Goal: Information Seeking & Learning: Learn about a topic

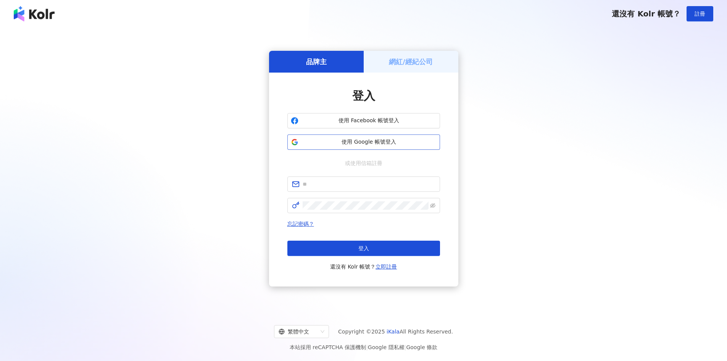
click at [382, 141] on span "使用 Google 帳號登入" at bounding box center [369, 142] width 135 height 8
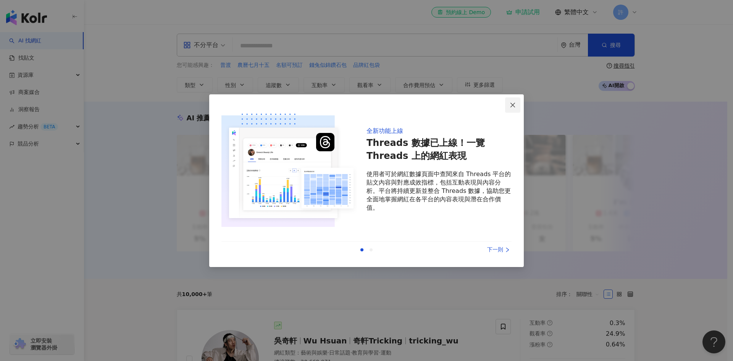
click at [515, 107] on icon "close" at bounding box center [513, 105] width 5 height 5
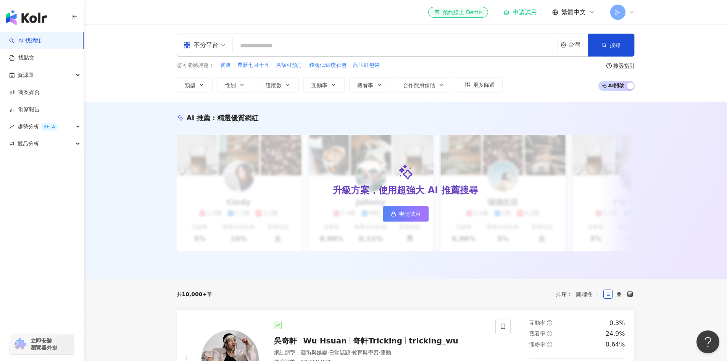
click at [408, 45] on input "search" at bounding box center [395, 46] width 318 height 15
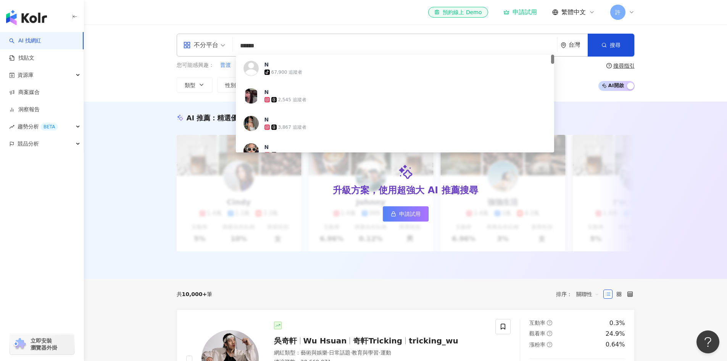
type input "****"
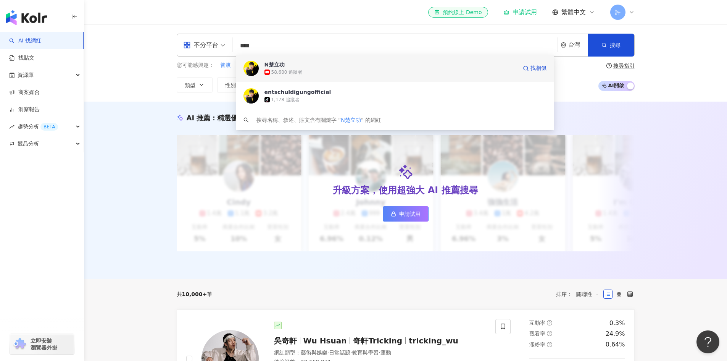
click at [367, 63] on span "N楚立功" at bounding box center [391, 65] width 253 height 8
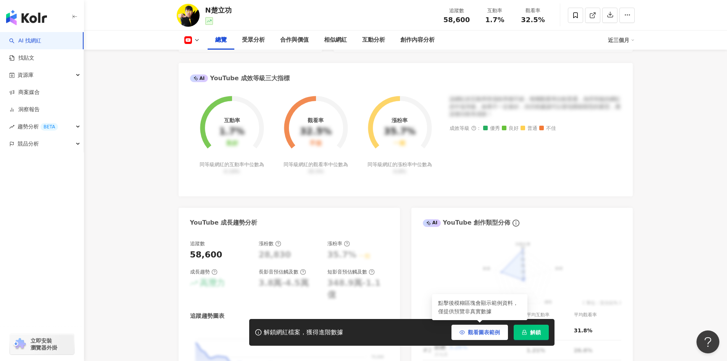
scroll to position [267, 0]
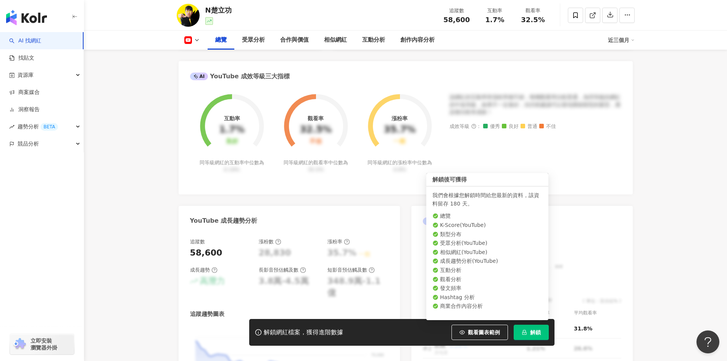
click at [524, 335] on button "解鎖" at bounding box center [531, 332] width 35 height 15
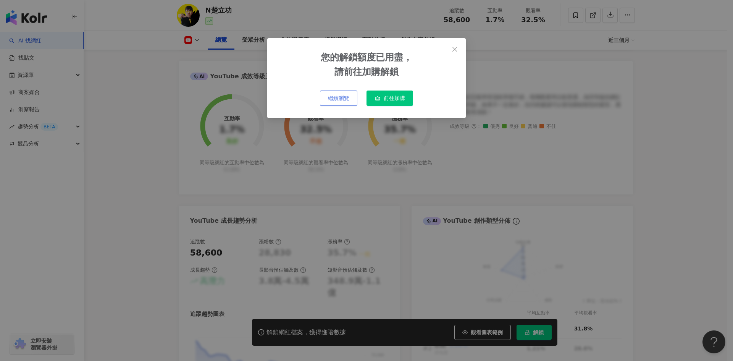
click at [354, 97] on button "繼續瀏覽" at bounding box center [338, 98] width 37 height 15
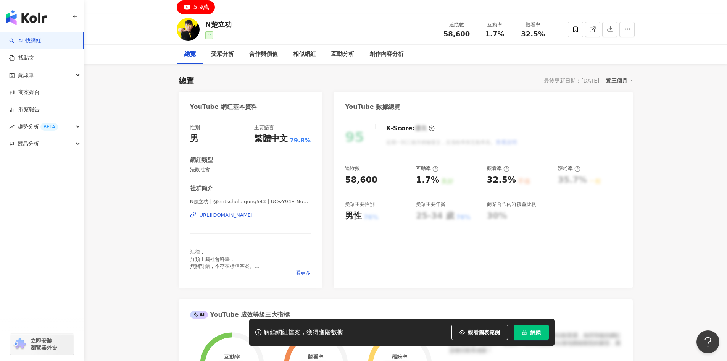
scroll to position [0, 0]
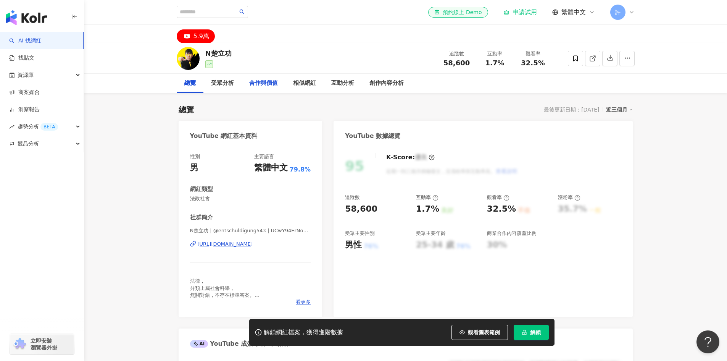
click at [256, 85] on div "合作與價值" at bounding box center [263, 83] width 29 height 9
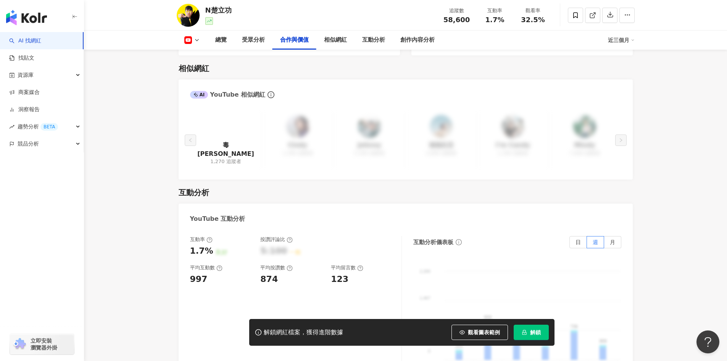
scroll to position [864, 0]
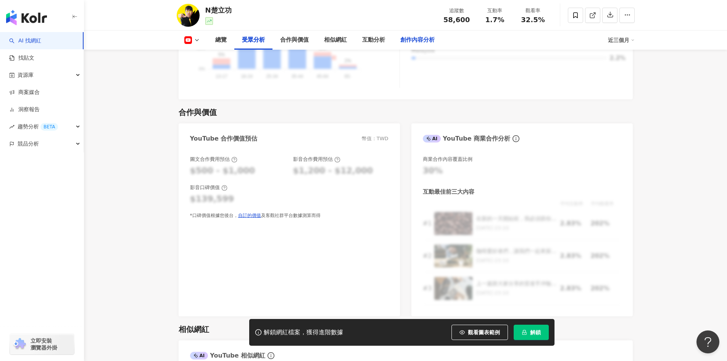
click at [403, 39] on div "創作內容分析" at bounding box center [418, 40] width 34 height 9
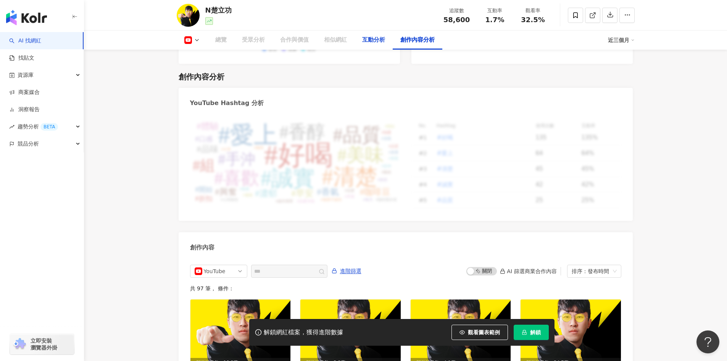
click at [371, 45] on div "互動分析" at bounding box center [374, 40] width 38 height 19
click at [339, 46] on div "相似網紅" at bounding box center [336, 40] width 38 height 19
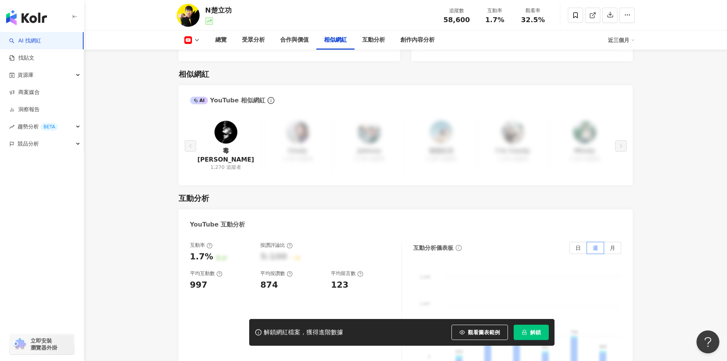
click at [41, 40] on link "AI 找網紅" at bounding box center [25, 41] width 32 height 8
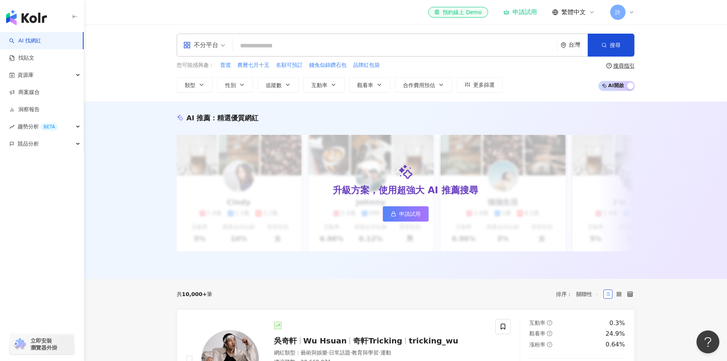
click at [630, 11] on icon at bounding box center [631, 12] width 3 height 2
click at [633, 14] on icon at bounding box center [632, 12] width 6 height 6
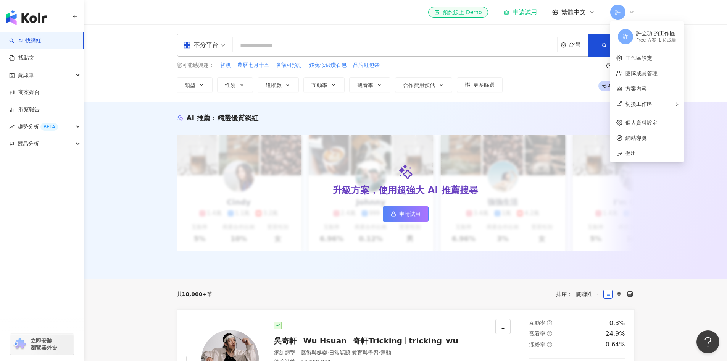
click at [716, 84] on div "不分平台 台灣 搜尋 您可能感興趣： 普渡 農曆七月十五 名額可預訂 錢兔似錦鑽石包 品牌紅包袋 類型 性別 追蹤數 互動率 觀看率 合作費用預估 更多篩選 …" at bounding box center [405, 62] width 643 height 77
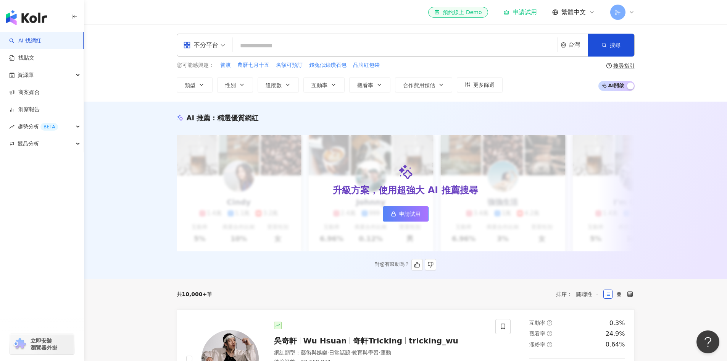
click at [415, 214] on span "申請試用" at bounding box center [409, 214] width 21 height 6
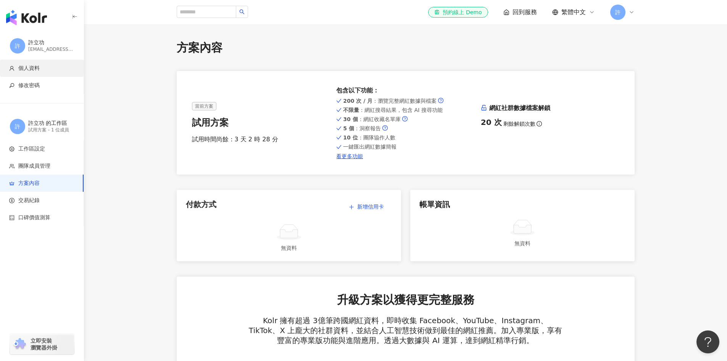
click at [37, 71] on span "個人資料" at bounding box center [28, 69] width 21 height 8
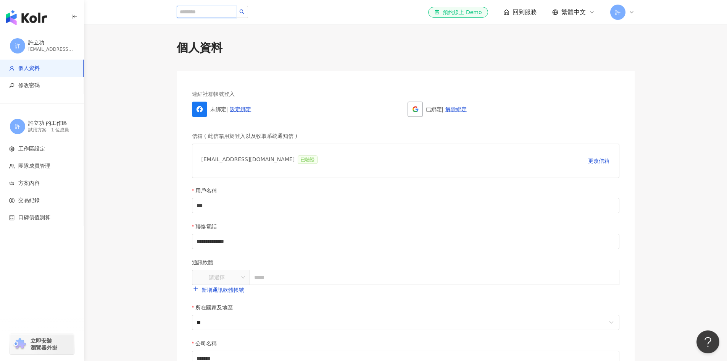
click at [213, 14] on input "search" at bounding box center [207, 12] width 60 height 12
type input "****"
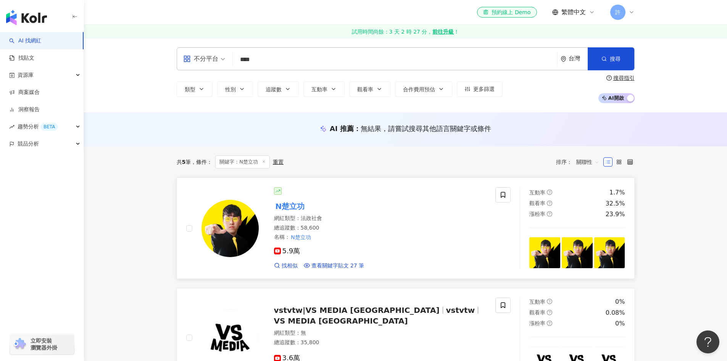
click at [307, 205] on div "N楚立功" at bounding box center [380, 206] width 213 height 11
click at [283, 204] on mark "N楚立功" at bounding box center [290, 206] width 32 height 12
click at [309, 57] on input "****" at bounding box center [395, 59] width 318 height 15
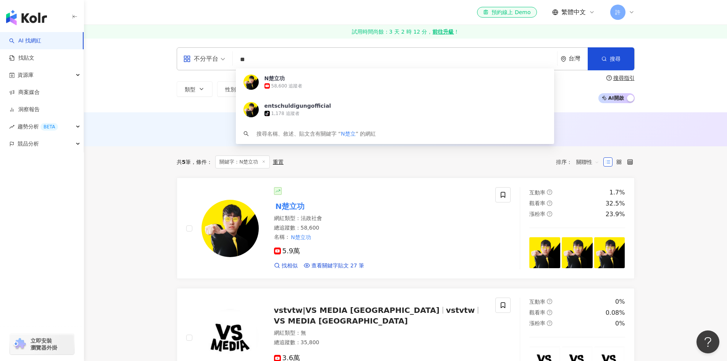
type input "*"
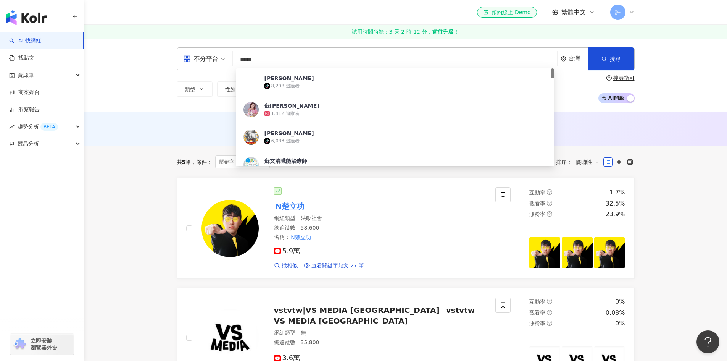
type input "***"
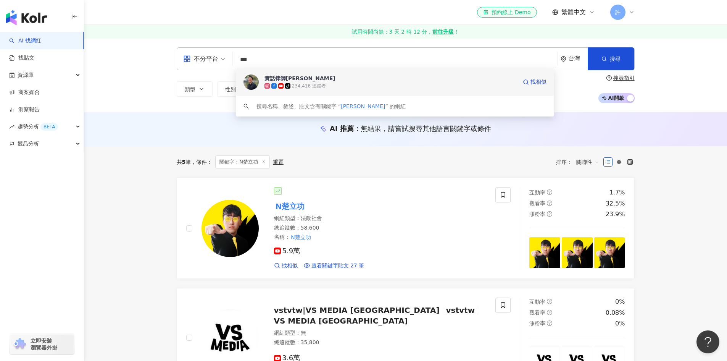
click at [310, 74] on div "實話律師蘇文俊 tiktok-icon 234,416 追蹤者 找相似" at bounding box center [395, 81] width 318 height 27
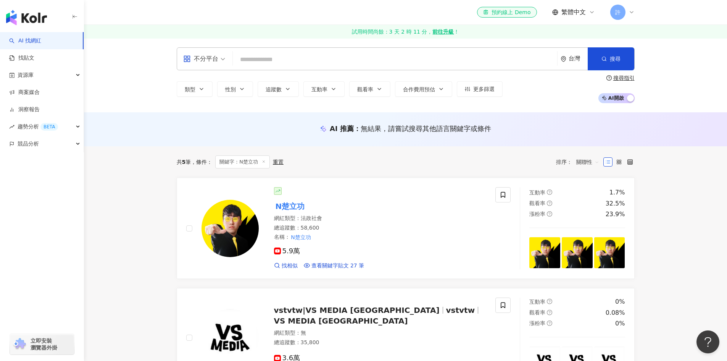
click at [352, 59] on input "search" at bounding box center [395, 59] width 318 height 15
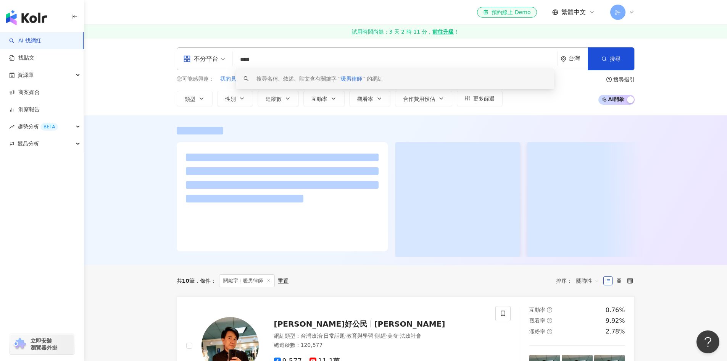
click at [362, 81] on span "暖男律師" at bounding box center [351, 79] width 21 height 6
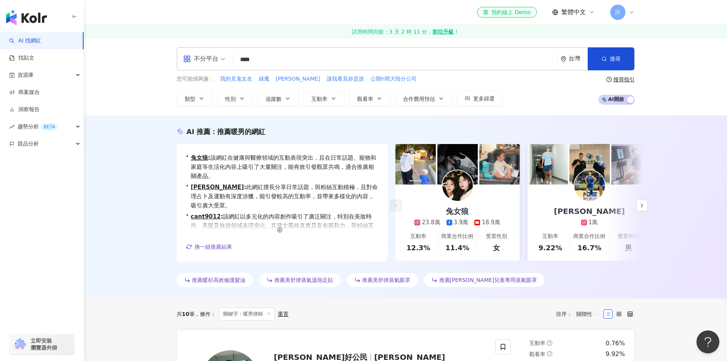
click at [293, 59] on input "****" at bounding box center [395, 59] width 318 height 15
drag, startPoint x: 293, startPoint y: 59, endPoint x: 226, endPoint y: 55, distance: 67.3
click at [226, 55] on div "不分平台 暖男律師 **** 台灣 搜尋 keyword 搜尋名稱、敘述、貼文含有關鍵字 “ 暖男律師 ” 的網紅" at bounding box center [406, 58] width 458 height 23
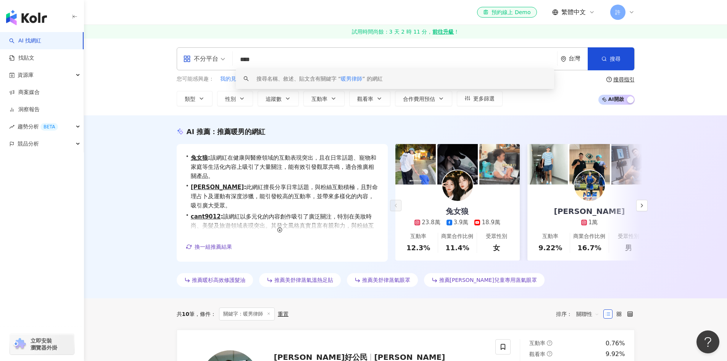
click at [365, 83] on div "搜尋名稱、敘述、貼文含有關鍵字 “ 暖男律師 ” 的網紅" at bounding box center [395, 78] width 318 height 21
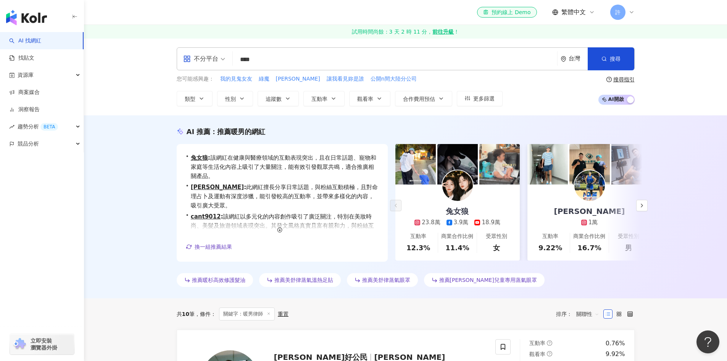
drag, startPoint x: 331, startPoint y: 60, endPoint x: 238, endPoint y: 58, distance: 93.2
click at [238, 58] on input "****" at bounding box center [395, 59] width 318 height 15
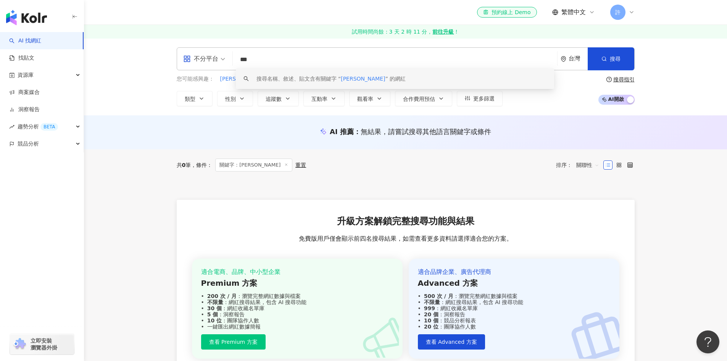
drag, startPoint x: 281, startPoint y: 61, endPoint x: 221, endPoint y: 59, distance: 60.0
click at [221, 59] on div "不分平台 *** 台灣 搜尋 keyword 搜尋名稱、敘述、貼文含有關鍵字 “ 蘇嘉鴻 ” 的網紅" at bounding box center [406, 58] width 458 height 23
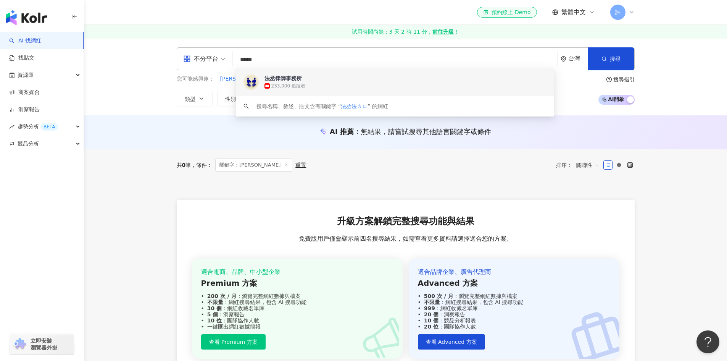
type input "***"
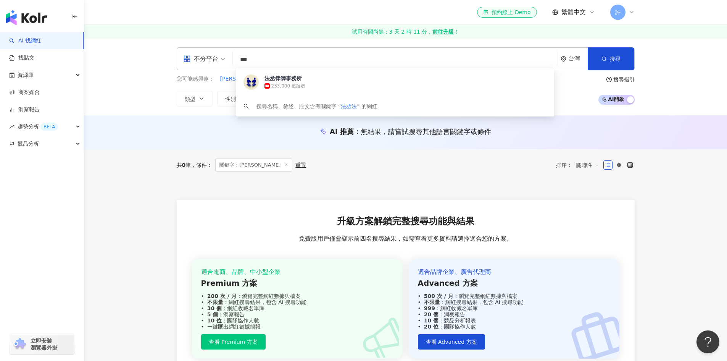
click at [284, 74] on div "法丞律師事務所 233,000 追蹤者" at bounding box center [395, 81] width 318 height 27
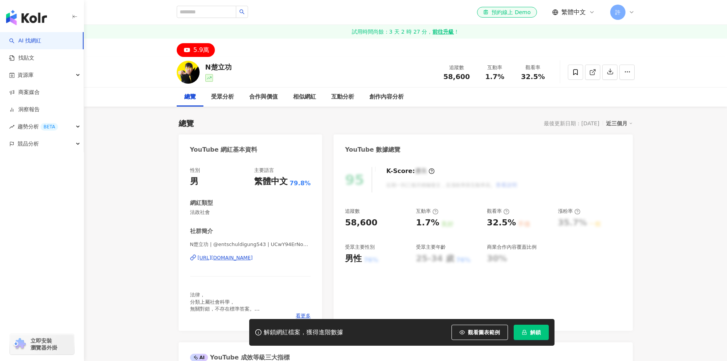
scroll to position [115, 0]
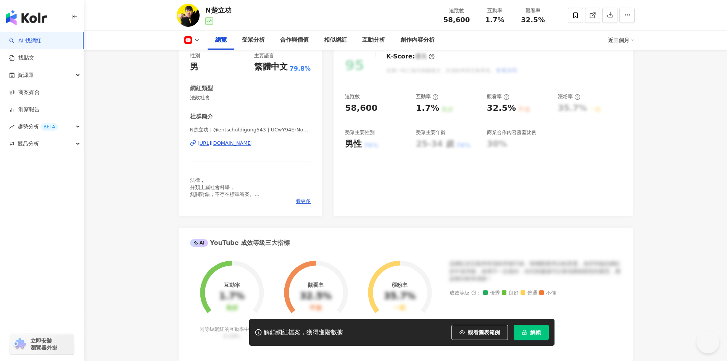
click at [543, 332] on button "解鎖" at bounding box center [531, 332] width 35 height 15
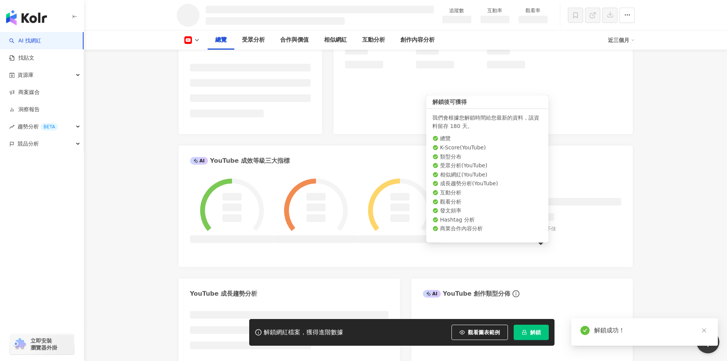
scroll to position [99, 0]
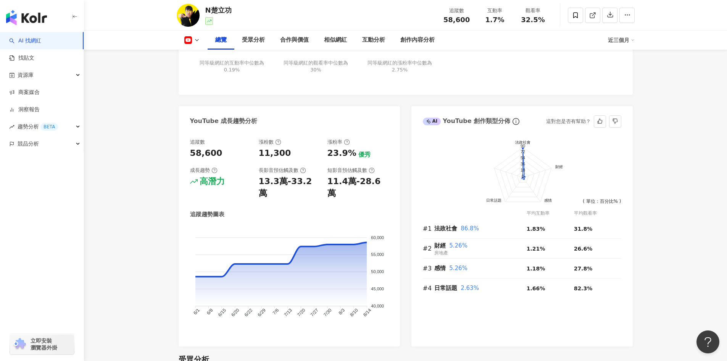
scroll to position [382, 0]
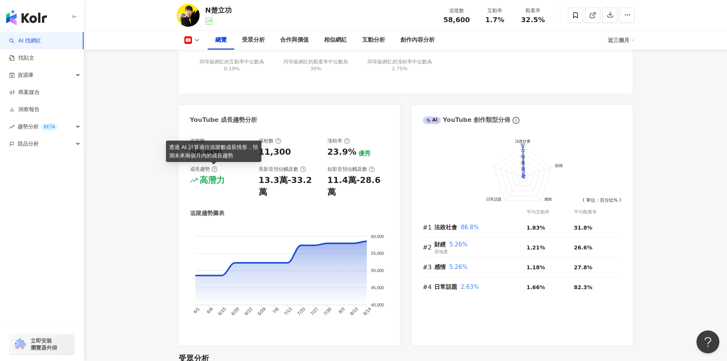
click at [212, 169] on icon at bounding box center [215, 169] width 6 height 6
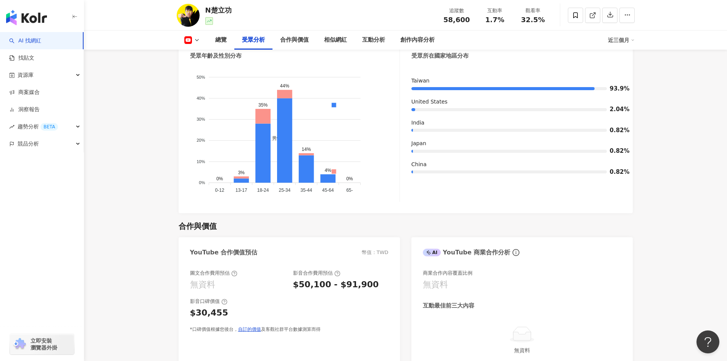
scroll to position [878, 0]
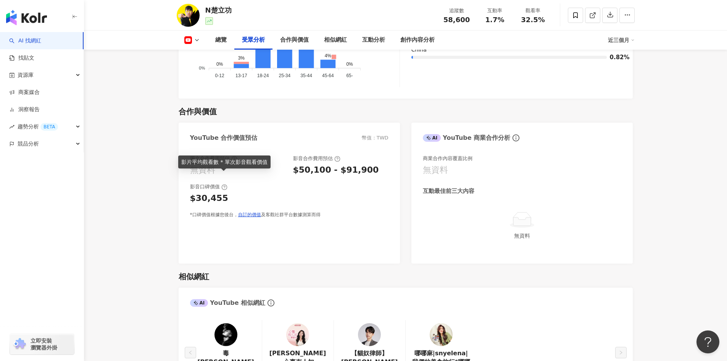
click at [224, 186] on icon at bounding box center [225, 187] width 2 height 3
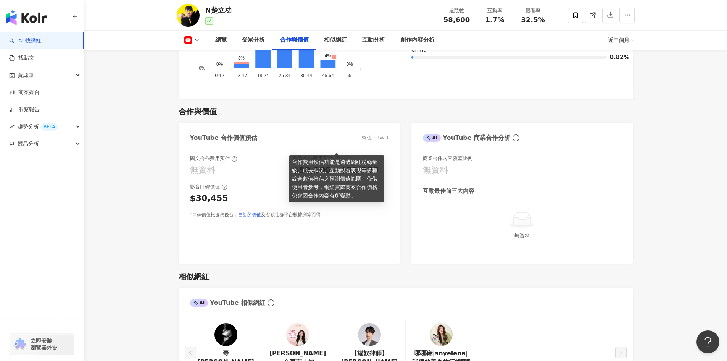
scroll to position [1031, 0]
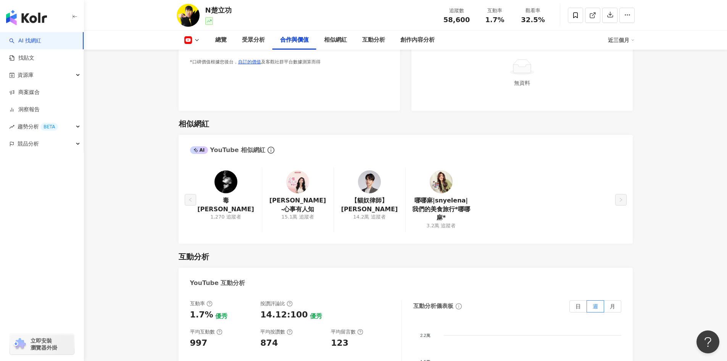
click at [367, 170] on img at bounding box center [369, 181] width 23 height 23
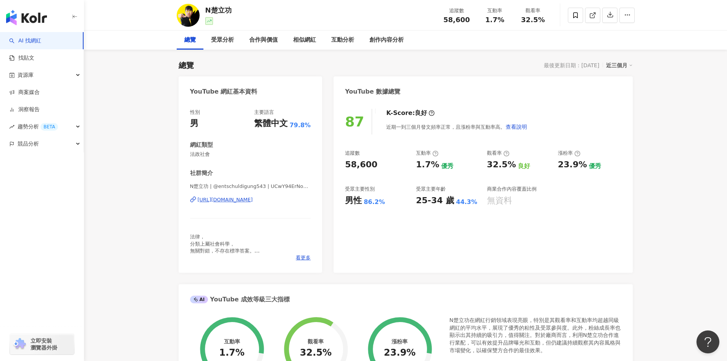
scroll to position [0, 0]
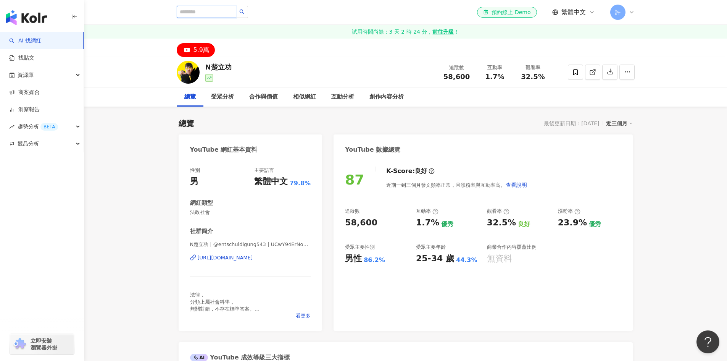
click at [213, 10] on input "search" at bounding box center [207, 12] width 60 height 12
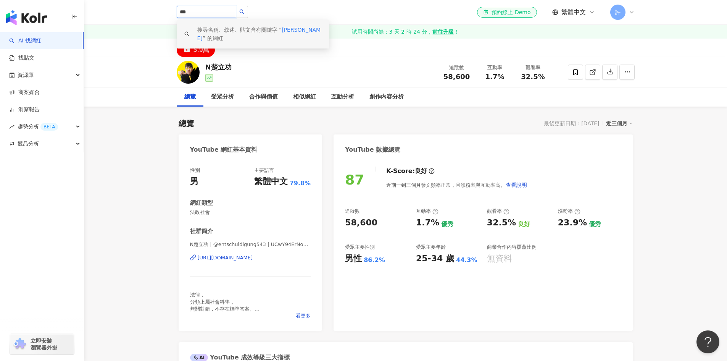
drag, startPoint x: 221, startPoint y: 12, endPoint x: 156, endPoint y: 14, distance: 64.9
click at [156, 14] on header "*** 搜尋名稱、敘述、貼文含有關鍵字 “ 蘇嘉鴻 ” 的網紅 el-icon-cs 預約線上 Demo 繁體中文 許" at bounding box center [405, 12] width 643 height 25
type input "****"
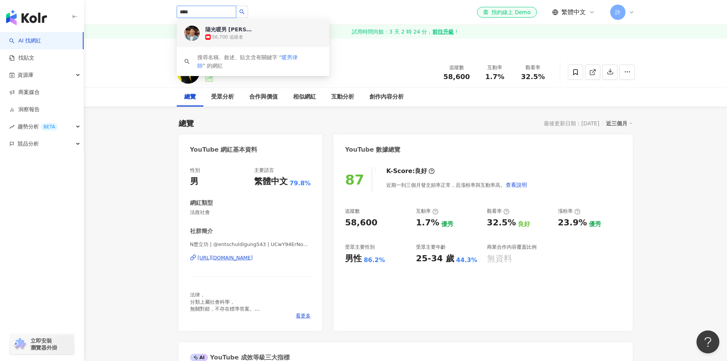
click at [218, 27] on div "陽光暖男 蘇家宏律師" at bounding box center [230, 30] width 50 height 8
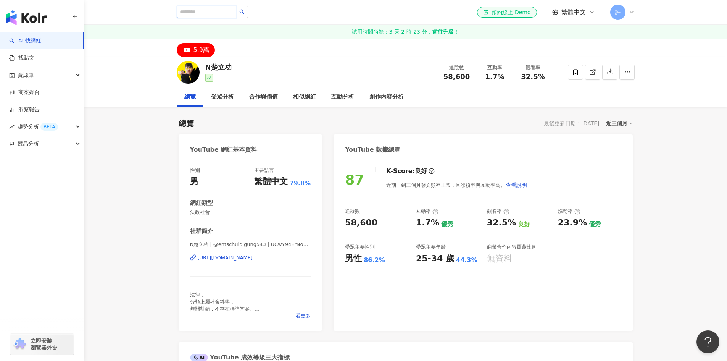
click at [230, 11] on input "search" at bounding box center [207, 12] width 60 height 12
type input "****"
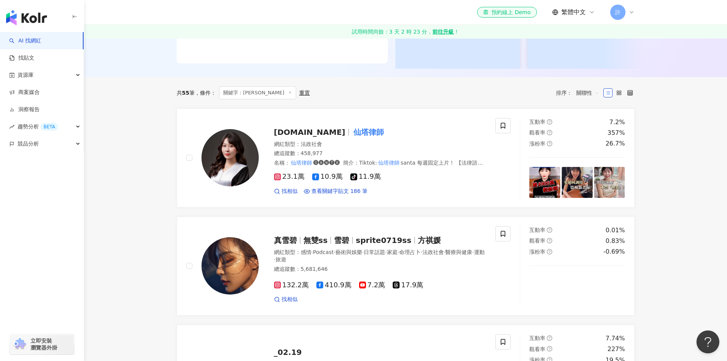
scroll to position [191, 0]
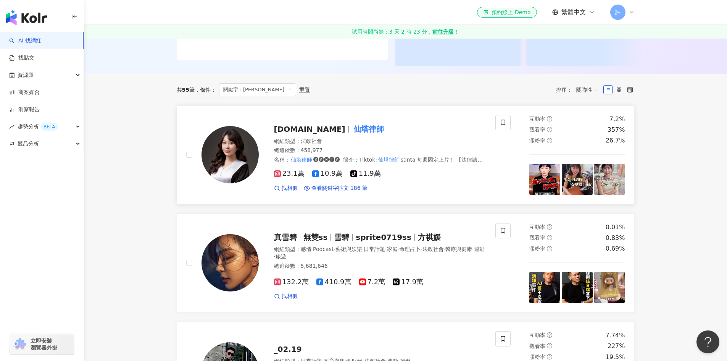
click at [311, 134] on span "santa.com.tw" at bounding box center [309, 128] width 71 height 9
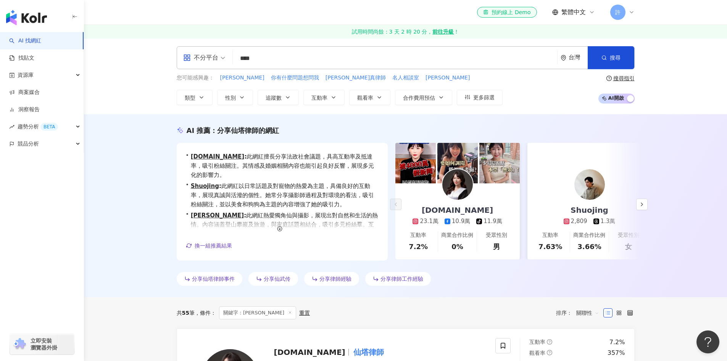
scroll to position [0, 0]
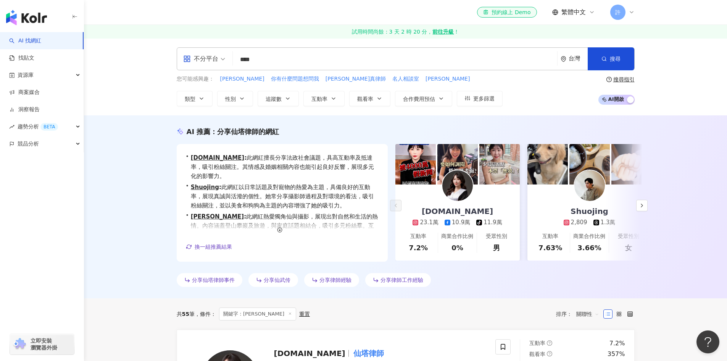
click at [291, 65] on input "****" at bounding box center [395, 59] width 318 height 15
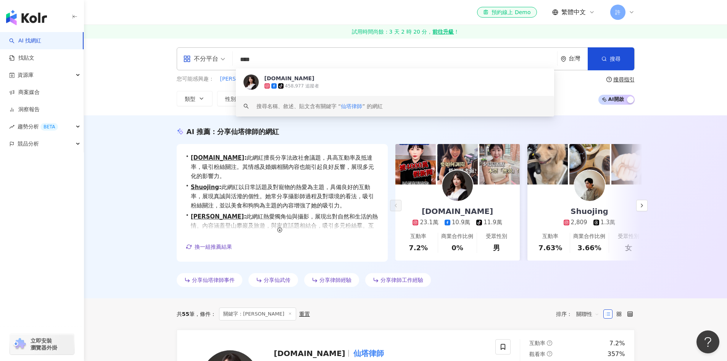
click at [351, 108] on span "仙塔律師" at bounding box center [351, 106] width 21 height 6
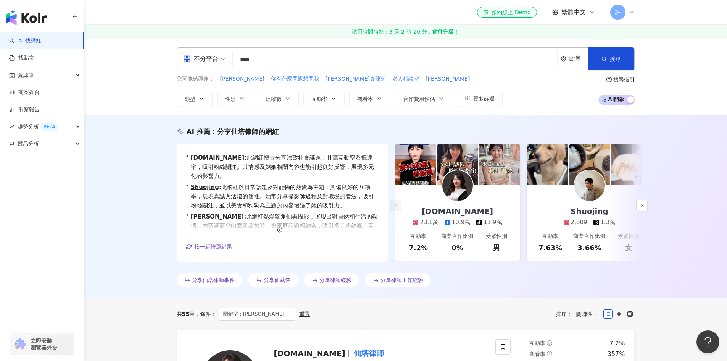
click at [316, 62] on input "****" at bounding box center [395, 59] width 318 height 15
click at [221, 60] on span "不分平台" at bounding box center [204, 59] width 42 height 12
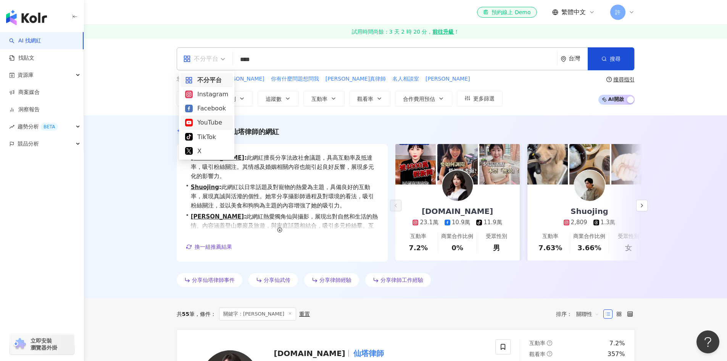
click at [217, 120] on div "YouTube" at bounding box center [206, 123] width 43 height 10
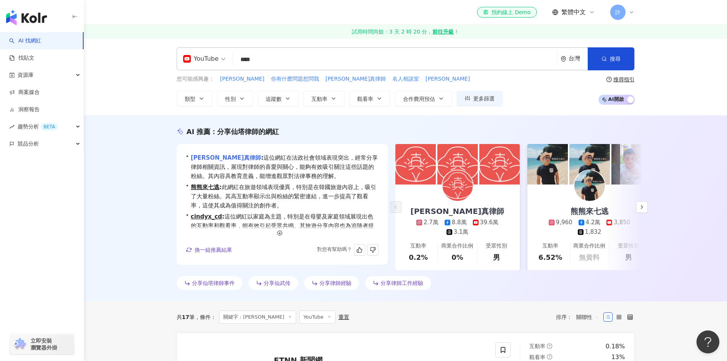
click at [205, 158] on link "瑩真律師" at bounding box center [226, 157] width 70 height 7
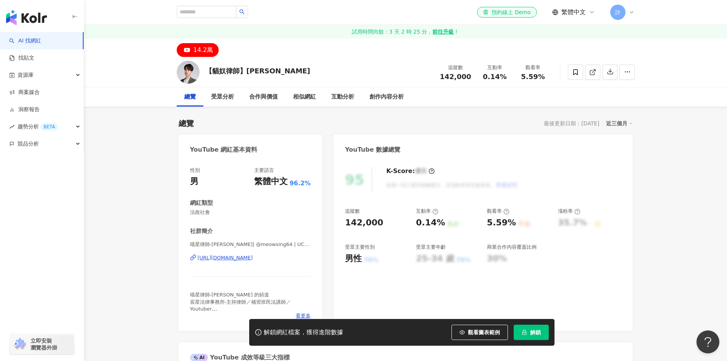
click at [530, 335] on span "解鎖" at bounding box center [535, 332] width 11 height 6
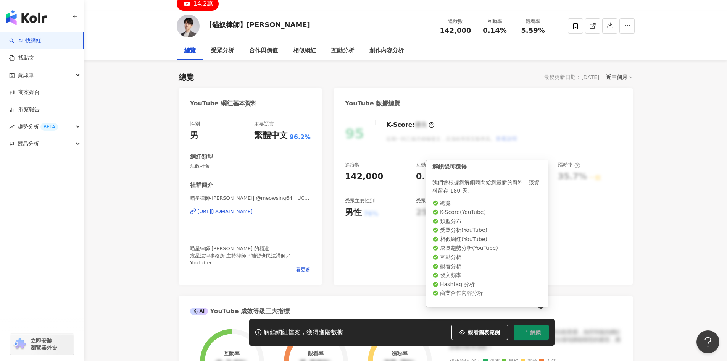
scroll to position [76, 0]
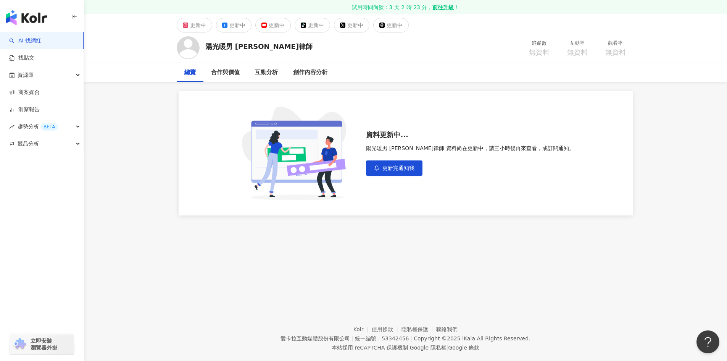
scroll to position [39, 0]
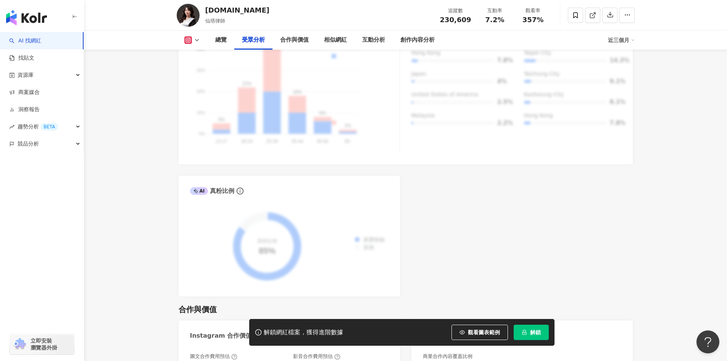
scroll to position [840, 0]
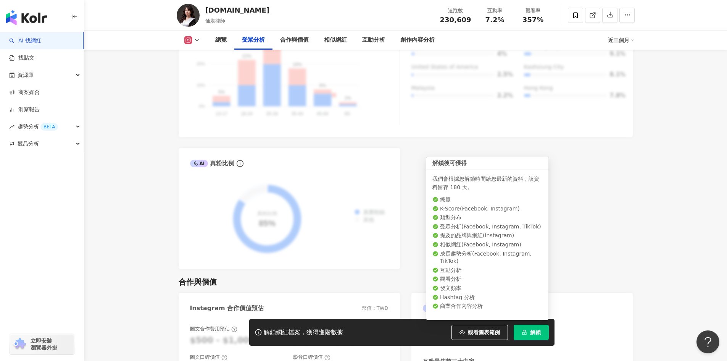
click at [541, 334] on button "解鎖" at bounding box center [531, 332] width 35 height 15
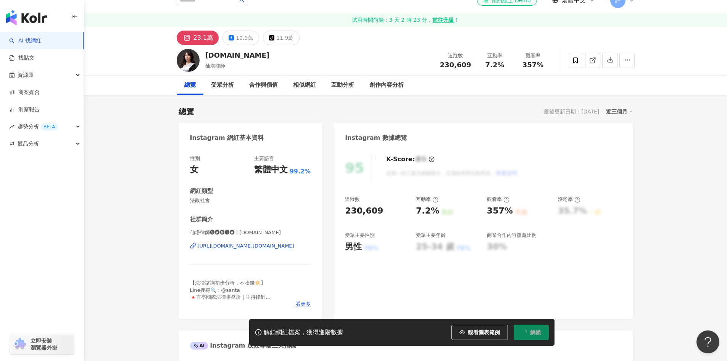
scroll to position [0, 0]
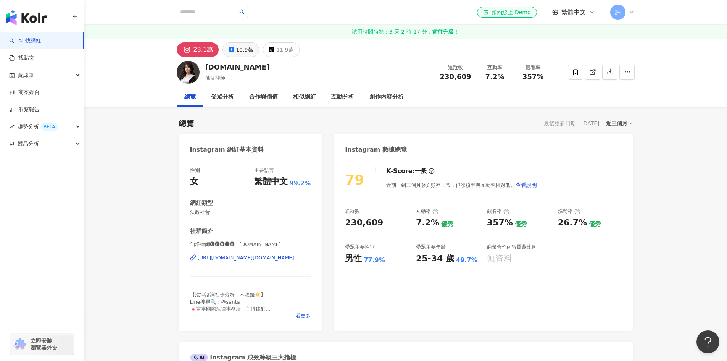
click at [245, 50] on div "10.9萬" at bounding box center [244, 49] width 17 height 11
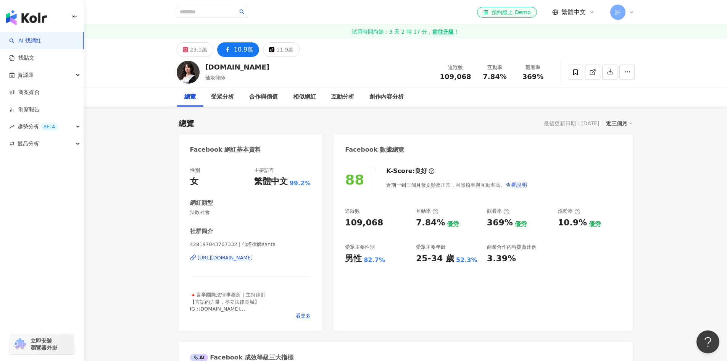
click at [284, 59] on div "santa.com.tw 仙塔律師 追蹤數 109,068 互動率 7.84% 觀看率 369%" at bounding box center [406, 72] width 489 height 30
click at [284, 51] on div "11.9萬" at bounding box center [284, 49] width 17 height 11
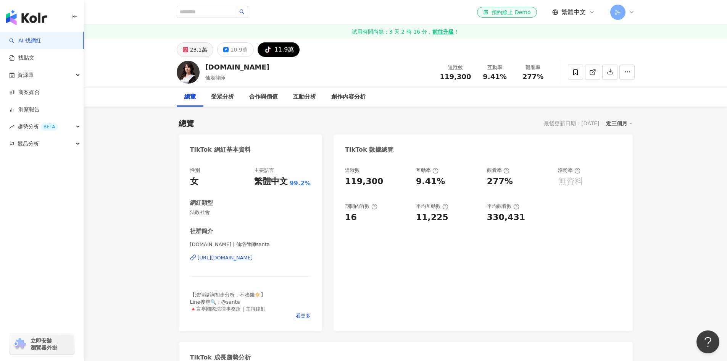
click at [199, 50] on div "23.1萬" at bounding box center [198, 49] width 17 height 11
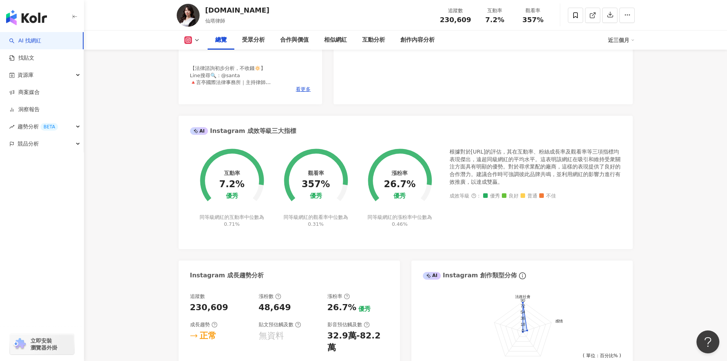
scroll to position [191, 0]
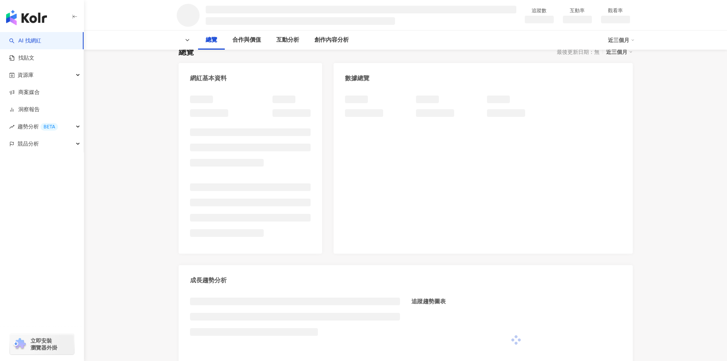
scroll to position [76, 0]
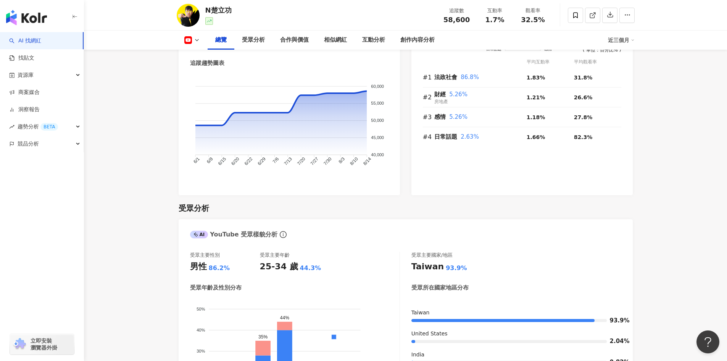
scroll to position [649, 0]
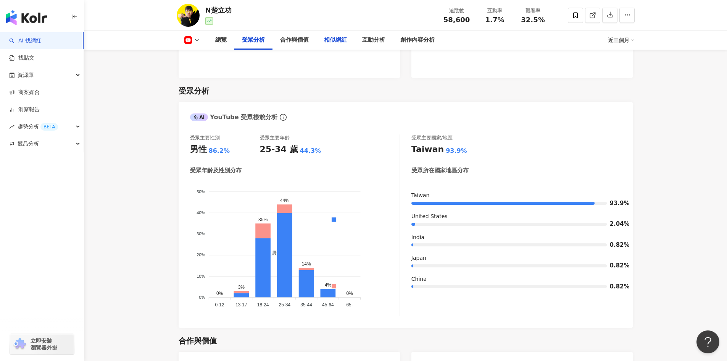
click at [344, 38] on div "相似網紅" at bounding box center [335, 40] width 23 height 9
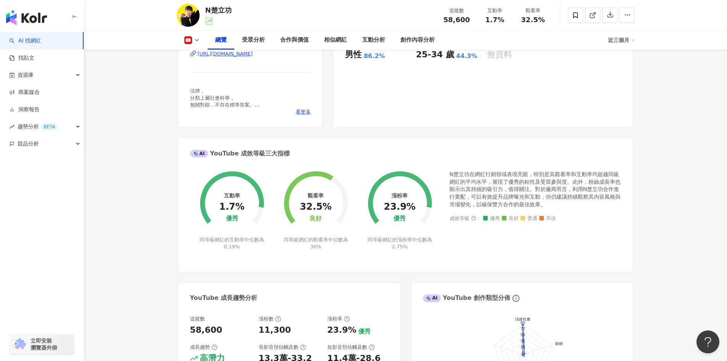
scroll to position [306, 0]
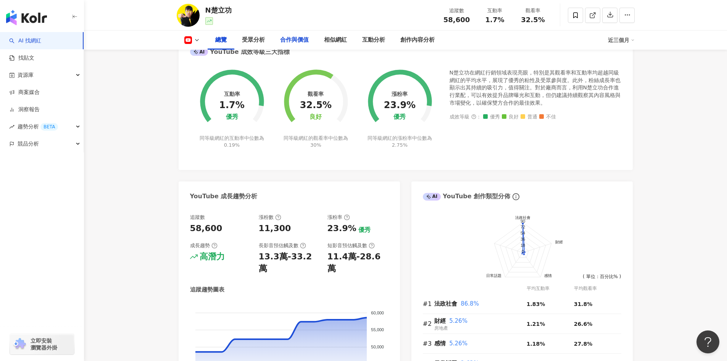
click at [289, 40] on div "合作與價值" at bounding box center [294, 40] width 29 height 9
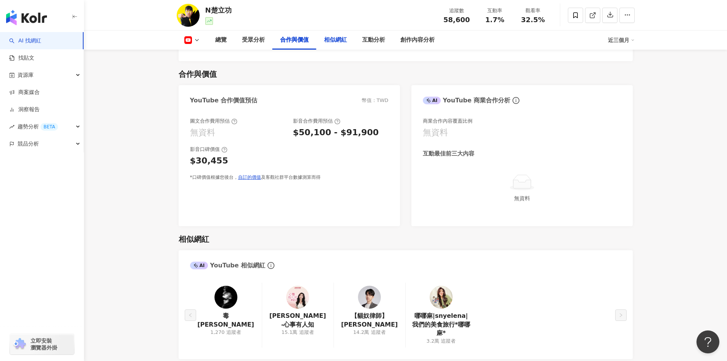
click at [343, 47] on div "相似網紅" at bounding box center [336, 40] width 38 height 19
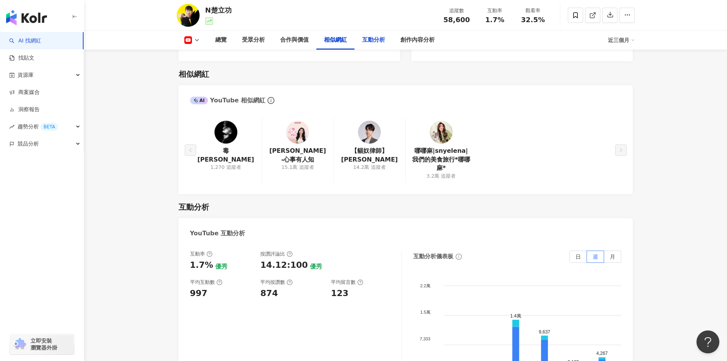
click at [380, 41] on div "互動分析" at bounding box center [373, 40] width 23 height 9
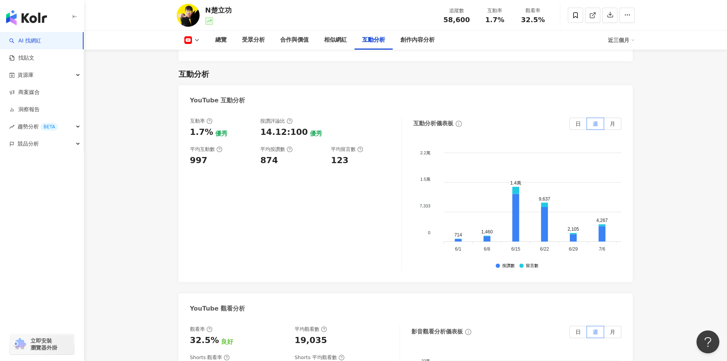
click at [290, 120] on icon at bounding box center [290, 121] width 2 height 3
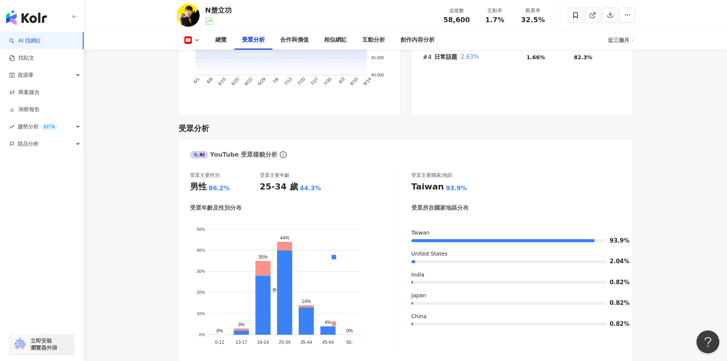
scroll to position [649, 0]
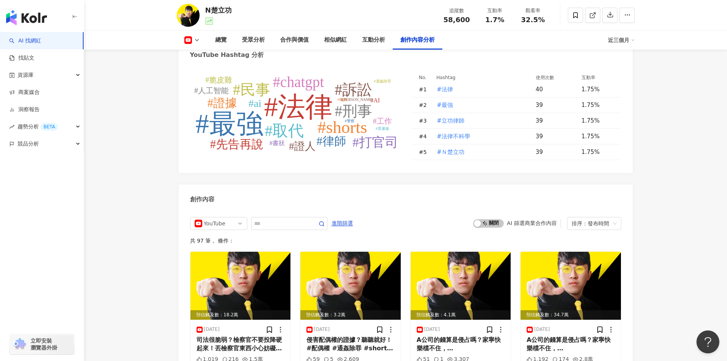
scroll to position [1931, 0]
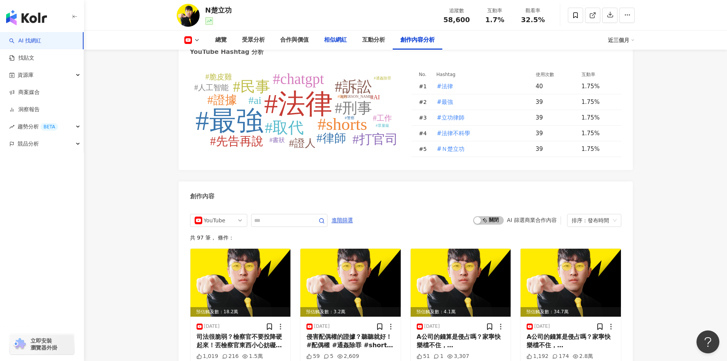
click at [343, 38] on div "相似網紅" at bounding box center [335, 40] width 23 height 9
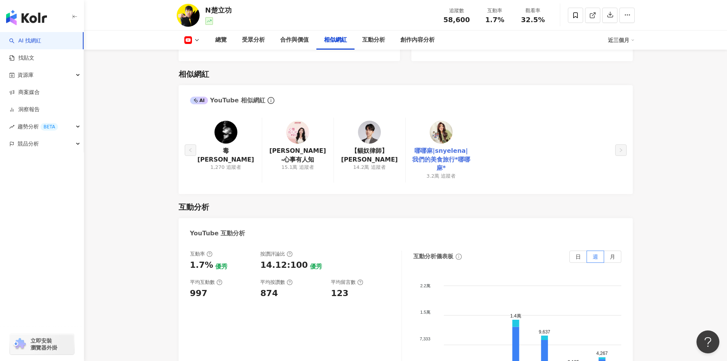
click at [446, 147] on link "哪哪麻|snyelena|我們的美食旅行*哪哪麻*" at bounding box center [441, 160] width 59 height 26
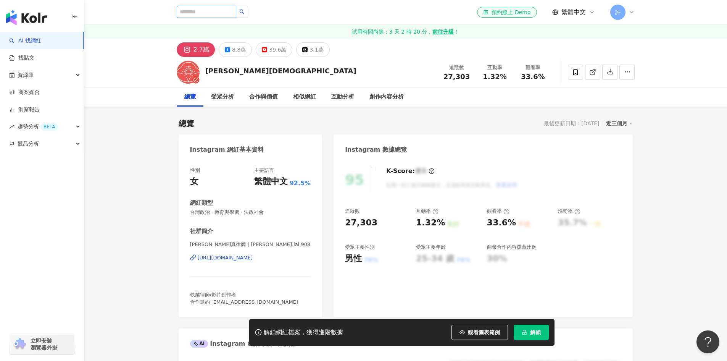
click at [230, 17] on input "search" at bounding box center [207, 12] width 60 height 12
type input "*"
type input "***"
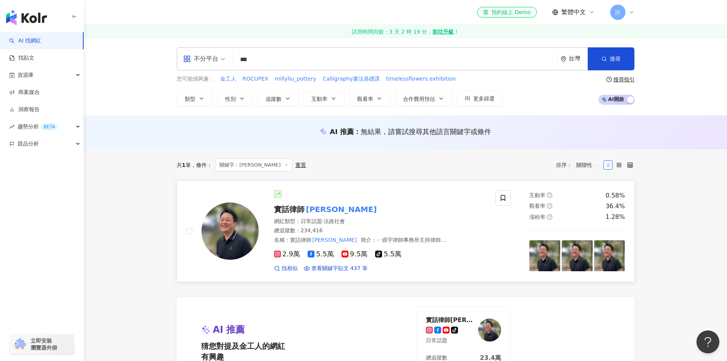
click at [350, 255] on span "9.5萬" at bounding box center [355, 254] width 26 height 8
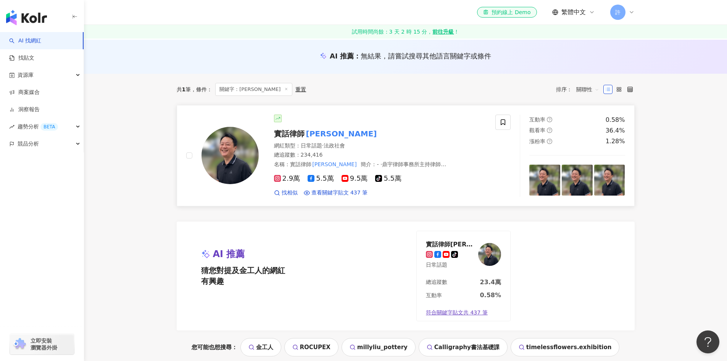
scroll to position [76, 0]
click at [343, 180] on icon at bounding box center [345, 177] width 7 height 7
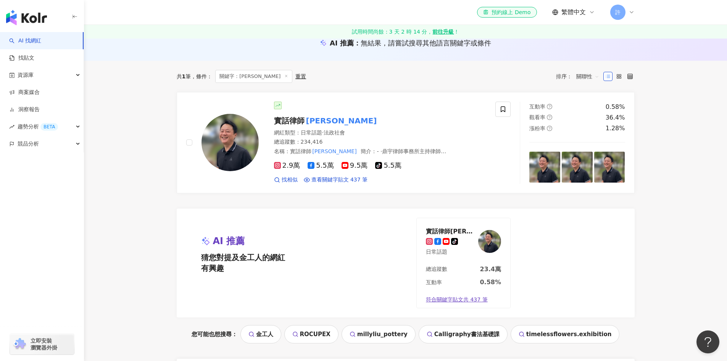
scroll to position [0, 0]
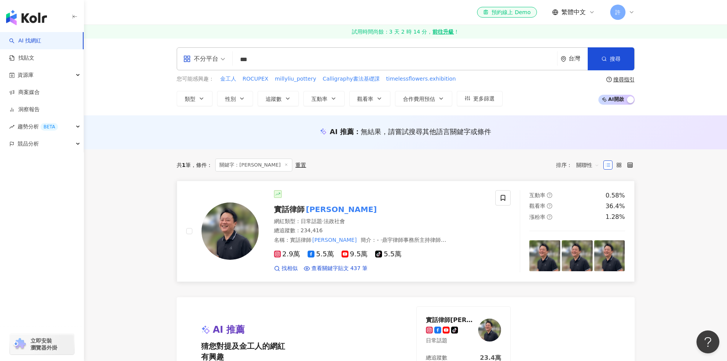
click at [353, 253] on span "9.5萬" at bounding box center [355, 254] width 26 height 8
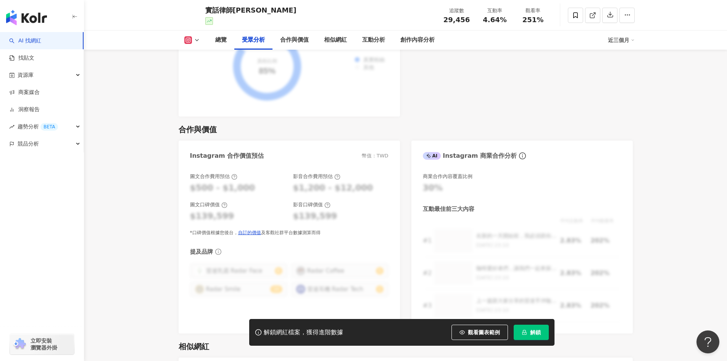
scroll to position [993, 0]
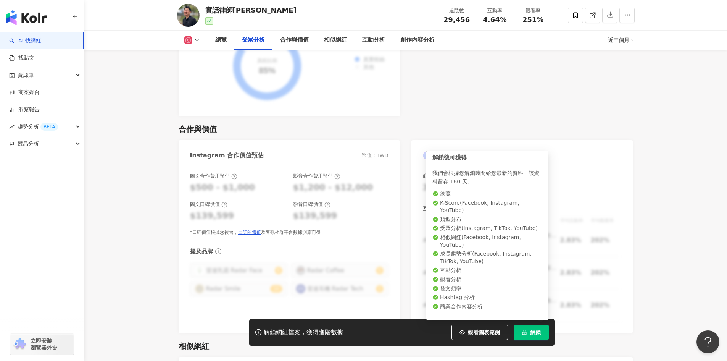
click at [530, 333] on span "解鎖" at bounding box center [535, 332] width 11 height 6
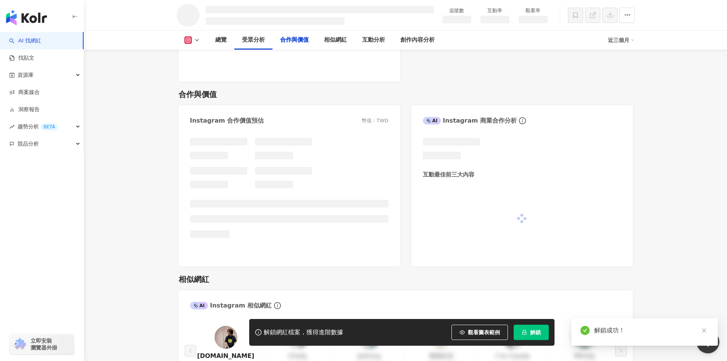
scroll to position [995, 0]
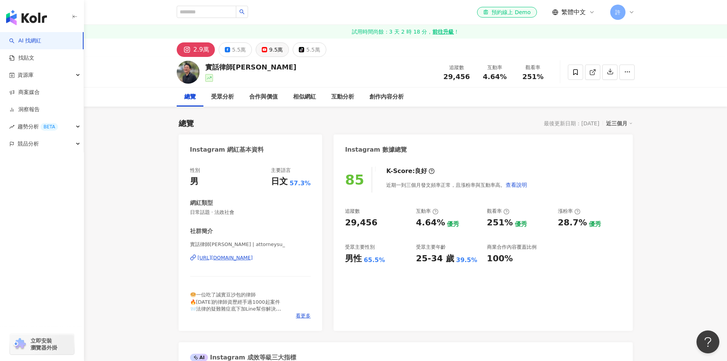
click at [264, 44] on button "9.5萬" at bounding box center [272, 49] width 33 height 15
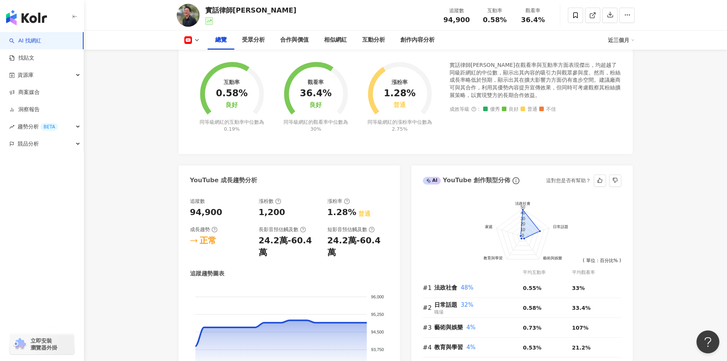
scroll to position [306, 0]
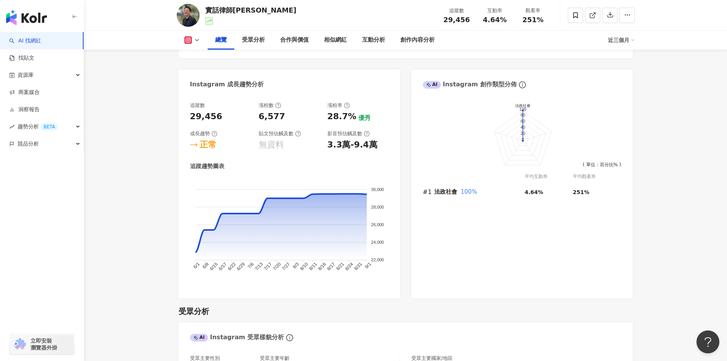
scroll to position [306, 0]
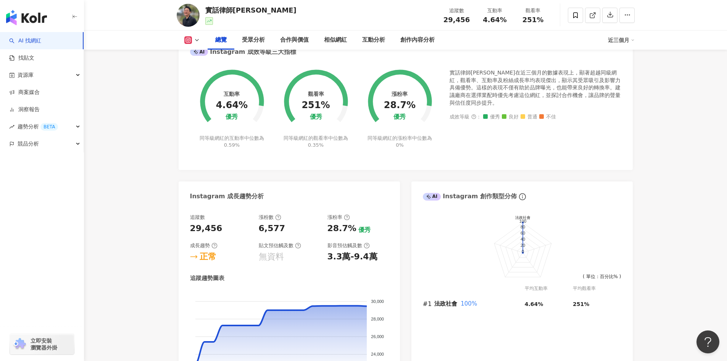
click at [195, 40] on icon at bounding box center [197, 40] width 6 height 6
click at [198, 86] on button "YouTube" at bounding box center [204, 89] width 46 height 11
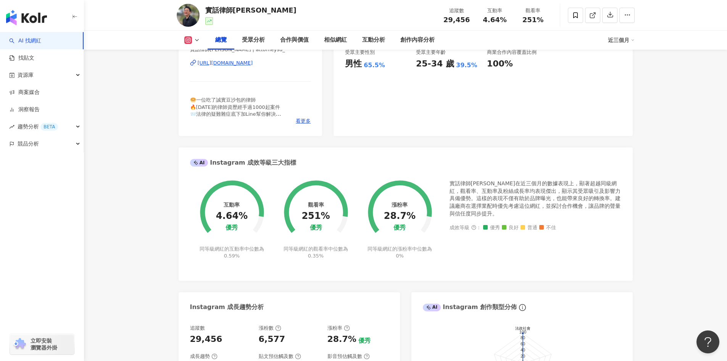
scroll to position [191, 0]
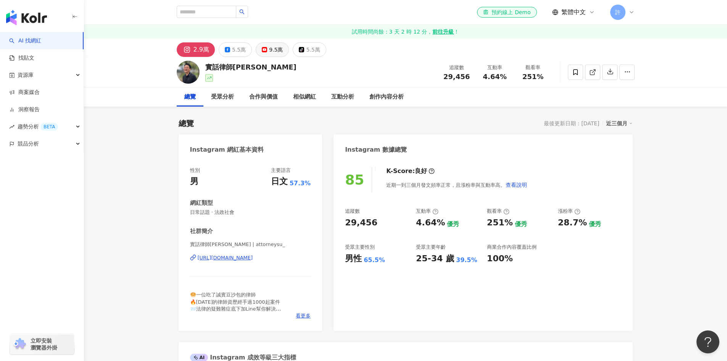
click at [270, 48] on div "9.5萬" at bounding box center [276, 49] width 14 height 11
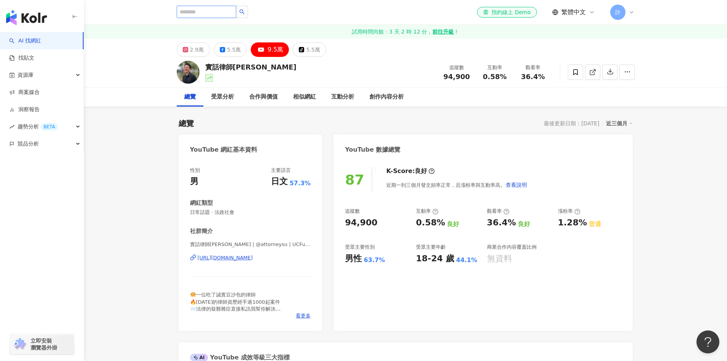
click at [220, 15] on input "search" at bounding box center [207, 12] width 60 height 12
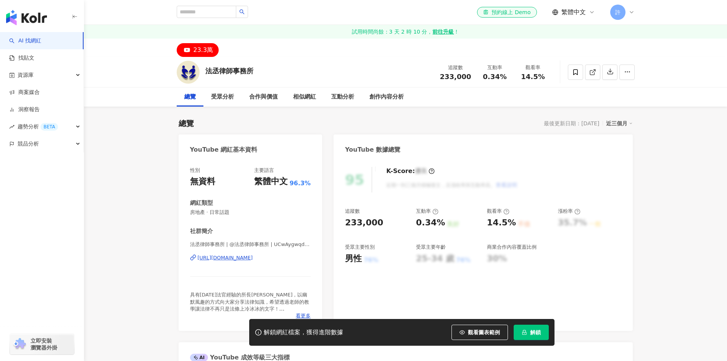
click at [531, 334] on span "解鎖" at bounding box center [535, 332] width 11 height 6
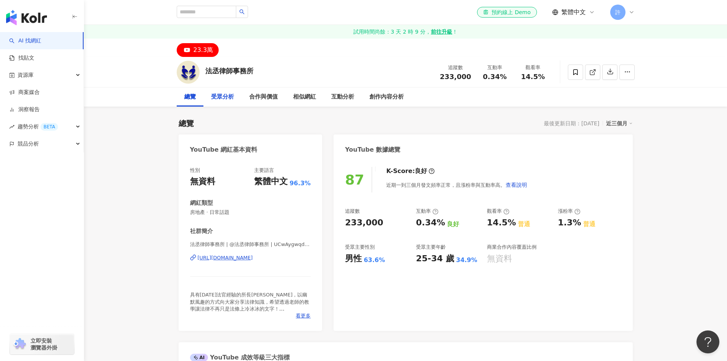
click at [223, 100] on div "受眾分析" at bounding box center [222, 96] width 23 height 9
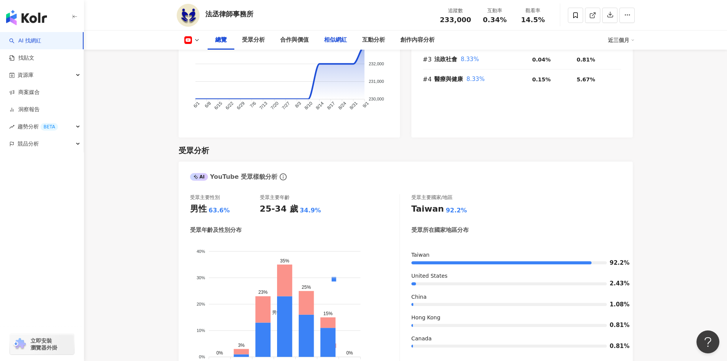
click at [328, 39] on div "相似網紅" at bounding box center [335, 40] width 23 height 9
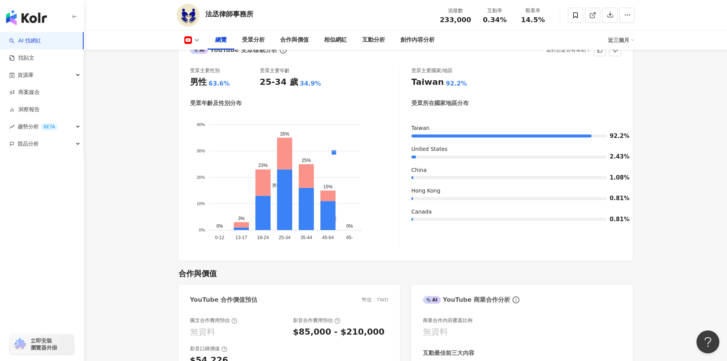
scroll to position [625, 0]
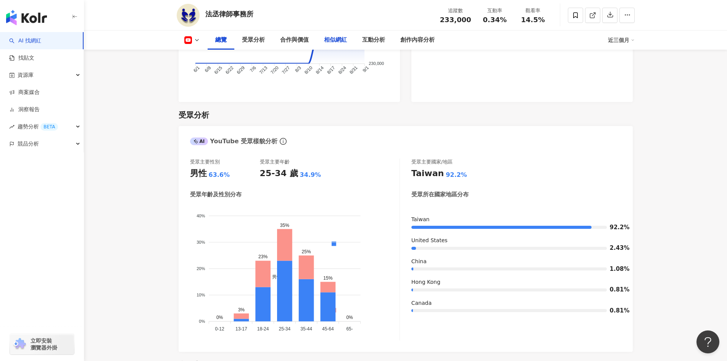
click at [331, 39] on div "相似網紅" at bounding box center [335, 40] width 23 height 9
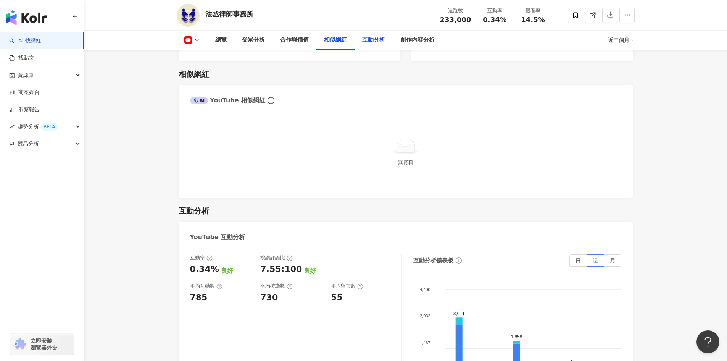
click at [378, 45] on div "互動分析" at bounding box center [374, 40] width 38 height 19
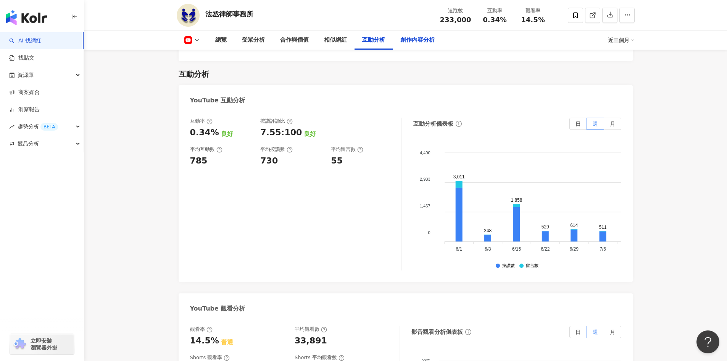
click at [413, 44] on div "創作內容分析" at bounding box center [418, 40] width 34 height 9
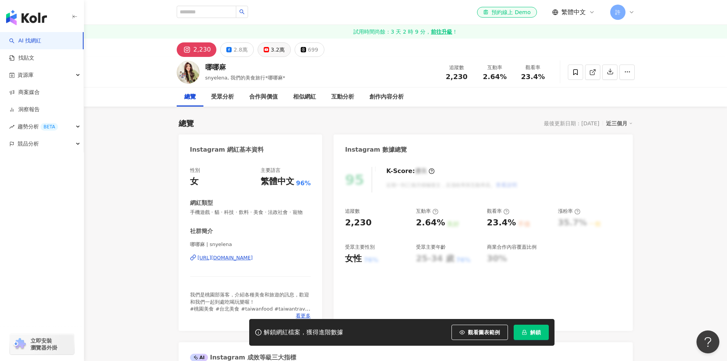
click at [271, 48] on div "3.2萬" at bounding box center [278, 49] width 14 height 11
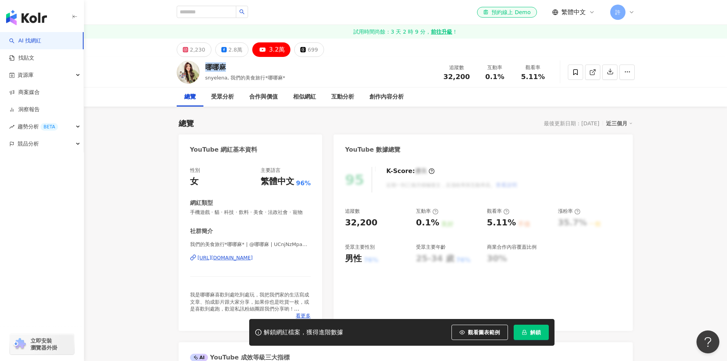
drag, startPoint x: 232, startPoint y: 69, endPoint x: 204, endPoint y: 67, distance: 27.9
click at [204, 67] on div "哪哪麻 snyelena, 我們的美食旅行*哪哪麻* 追蹤數 32,200 互動率 0.1% 觀看率 5.11%" at bounding box center [406, 72] width 489 height 30
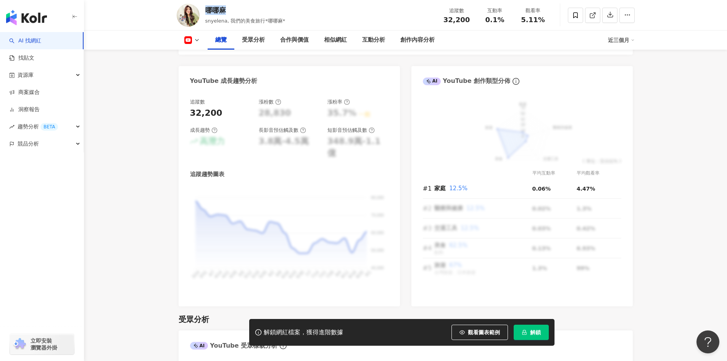
scroll to position [420, 0]
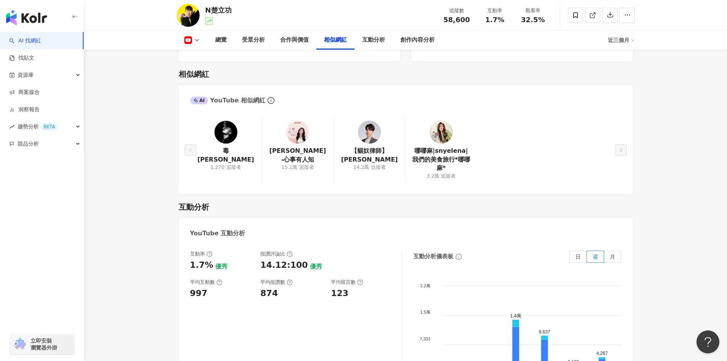
scroll to position [1081, 0]
click at [627, 145] on div "毒[PERSON_NAME] 1,270 追蹤者 [PERSON_NAME]-心事有人知 15.1萬 追蹤者 【貓奴律師】苗星Meowsing 14.2萬 追…" at bounding box center [406, 152] width 454 height 84
click at [227, 128] on img at bounding box center [226, 132] width 23 height 23
click at [300, 121] on img at bounding box center [297, 132] width 23 height 23
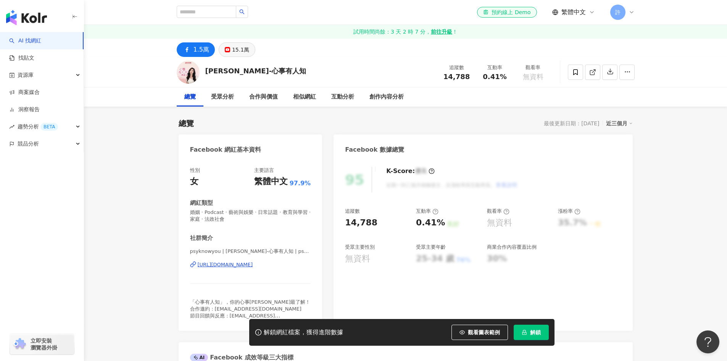
click at [234, 52] on div "15.1萬" at bounding box center [240, 49] width 17 height 11
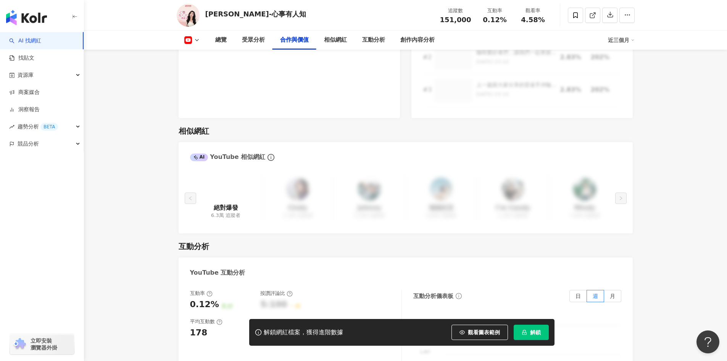
scroll to position [1069, 0]
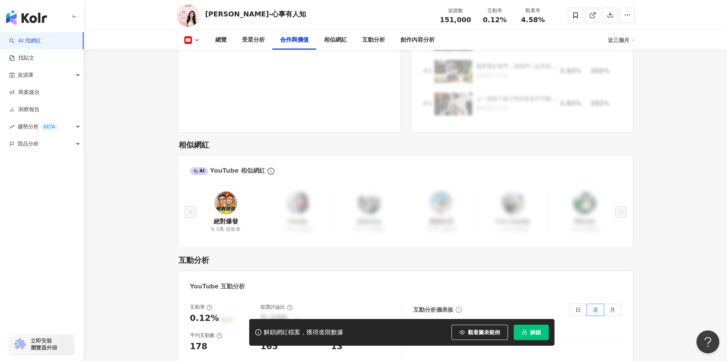
click at [229, 194] on img at bounding box center [226, 202] width 23 height 23
